Goal: Obtain resource: Download file/media

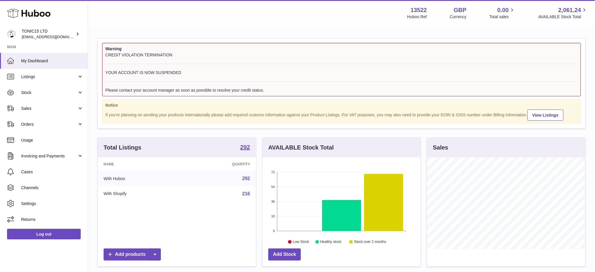
scroll to position [91, 158]
click at [36, 155] on span "Invoicing and Payments" at bounding box center [49, 156] width 56 height 6
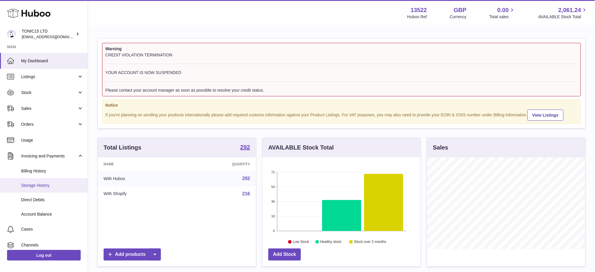
click at [40, 184] on span "Storage History" at bounding box center [52, 186] width 62 height 6
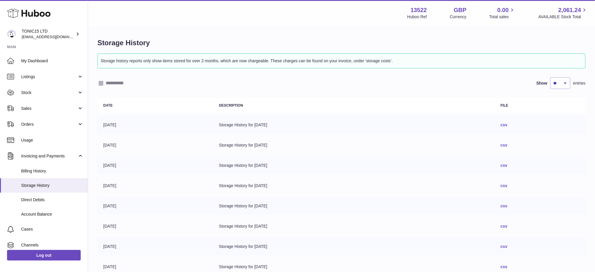
click at [508, 124] on link "csv" at bounding box center [504, 124] width 7 height 5
drag, startPoint x: 557, startPoint y: 39, endPoint x: 583, endPoint y: 47, distance: 27.5
click at [557, 39] on h1 "Storage History" at bounding box center [342, 42] width 488 height 9
drag, startPoint x: 552, startPoint y: 35, endPoint x: 545, endPoint y: 37, distance: 7.3
click at [551, 35] on div "Storage History Storage history reports only show items stored for over 2 month…" at bounding box center [341, 185] width 507 height 319
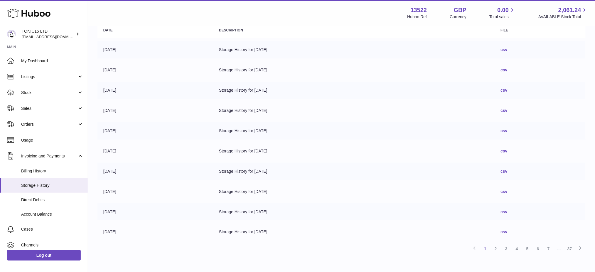
scroll to position [106, 0]
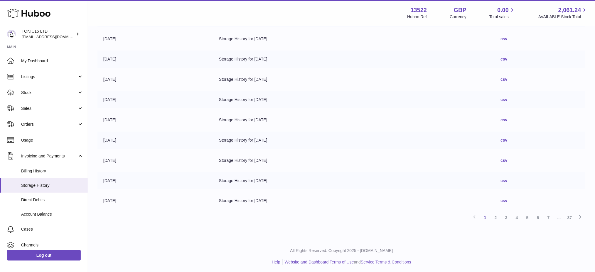
click at [234, 241] on div "All Rights Reserved. Copyright 2025 - Huboo.co.uk Help Website and Dashboard Te…" at bounding box center [341, 256] width 507 height 35
